Goal: Transaction & Acquisition: Register for event/course

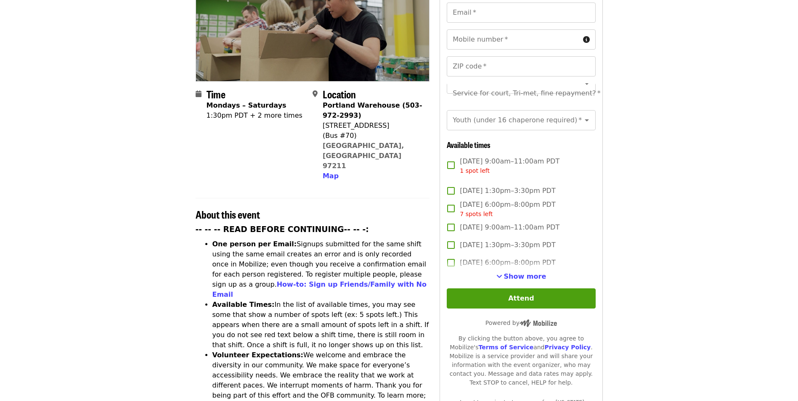
scroll to position [168, 0]
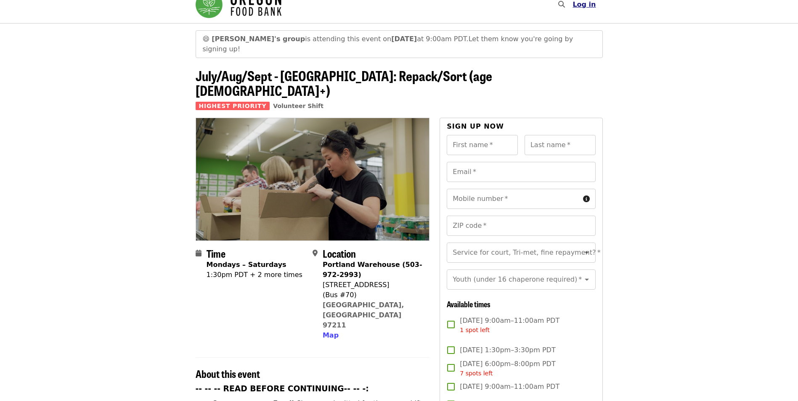
scroll to position [13, 0]
